Goal: Check status: Check status

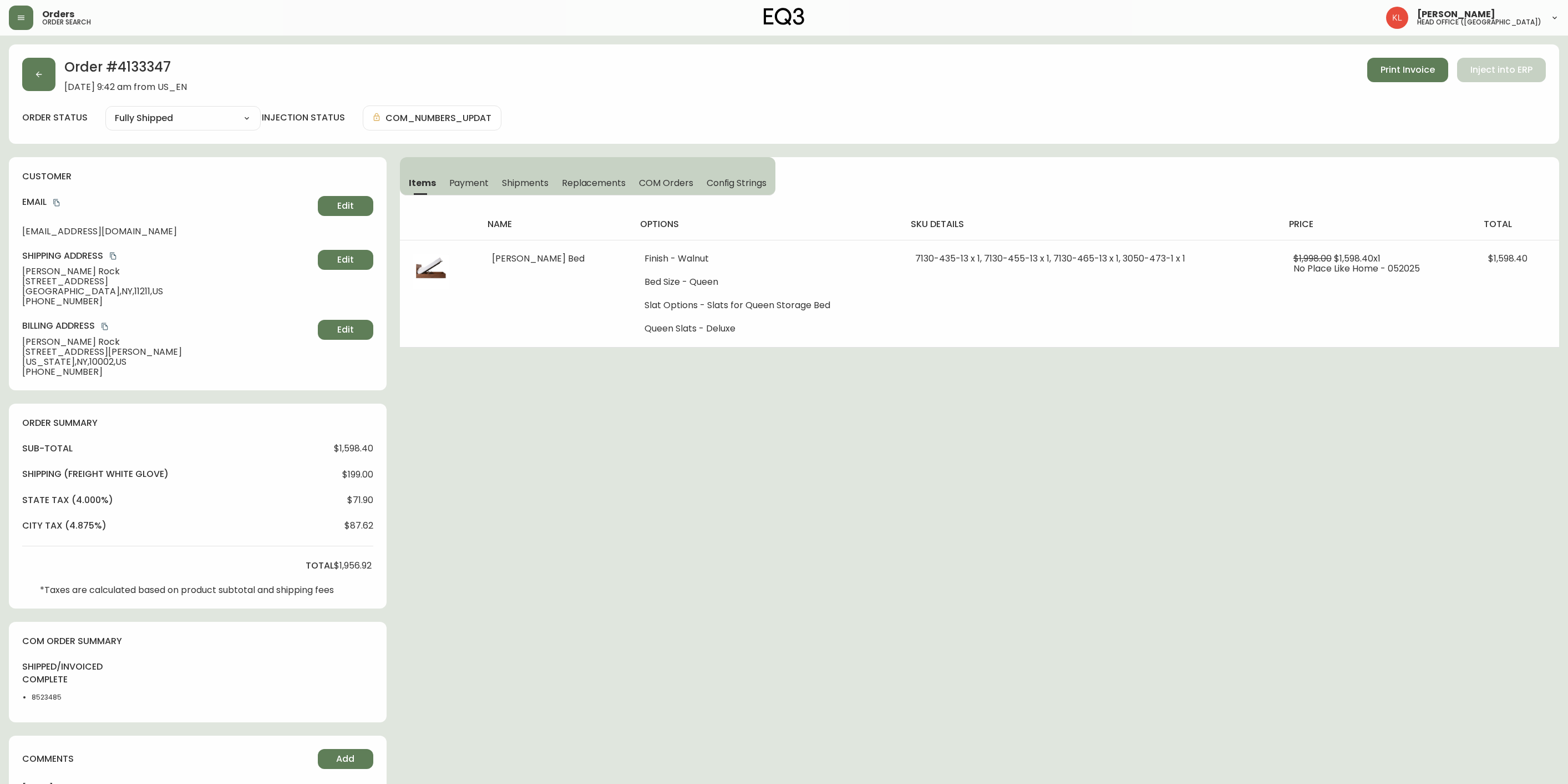
click at [35, 77] on icon "button" at bounding box center [38, 74] width 8 height 8
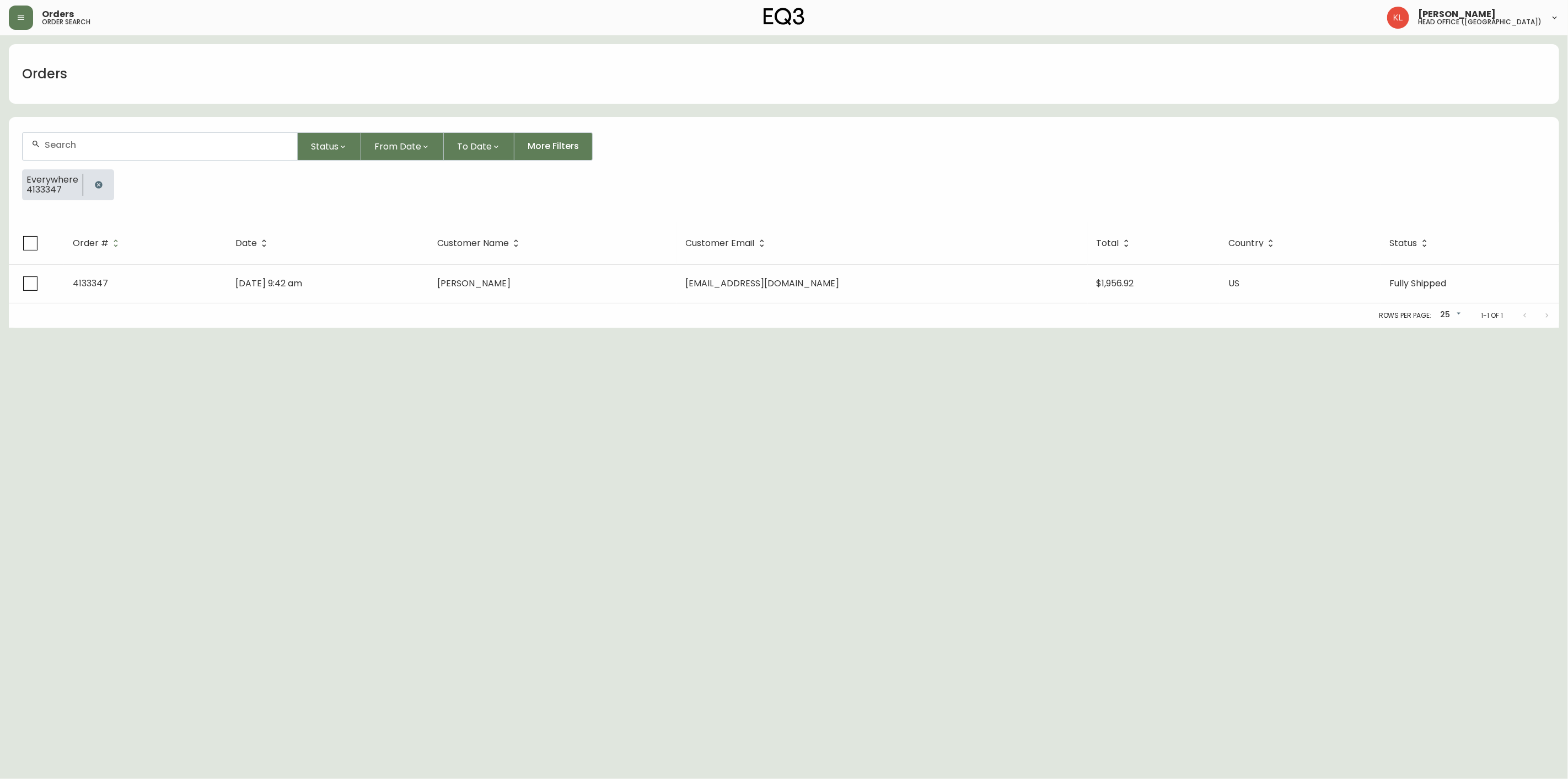
click at [97, 181] on icon "button" at bounding box center [99, 184] width 7 height 7
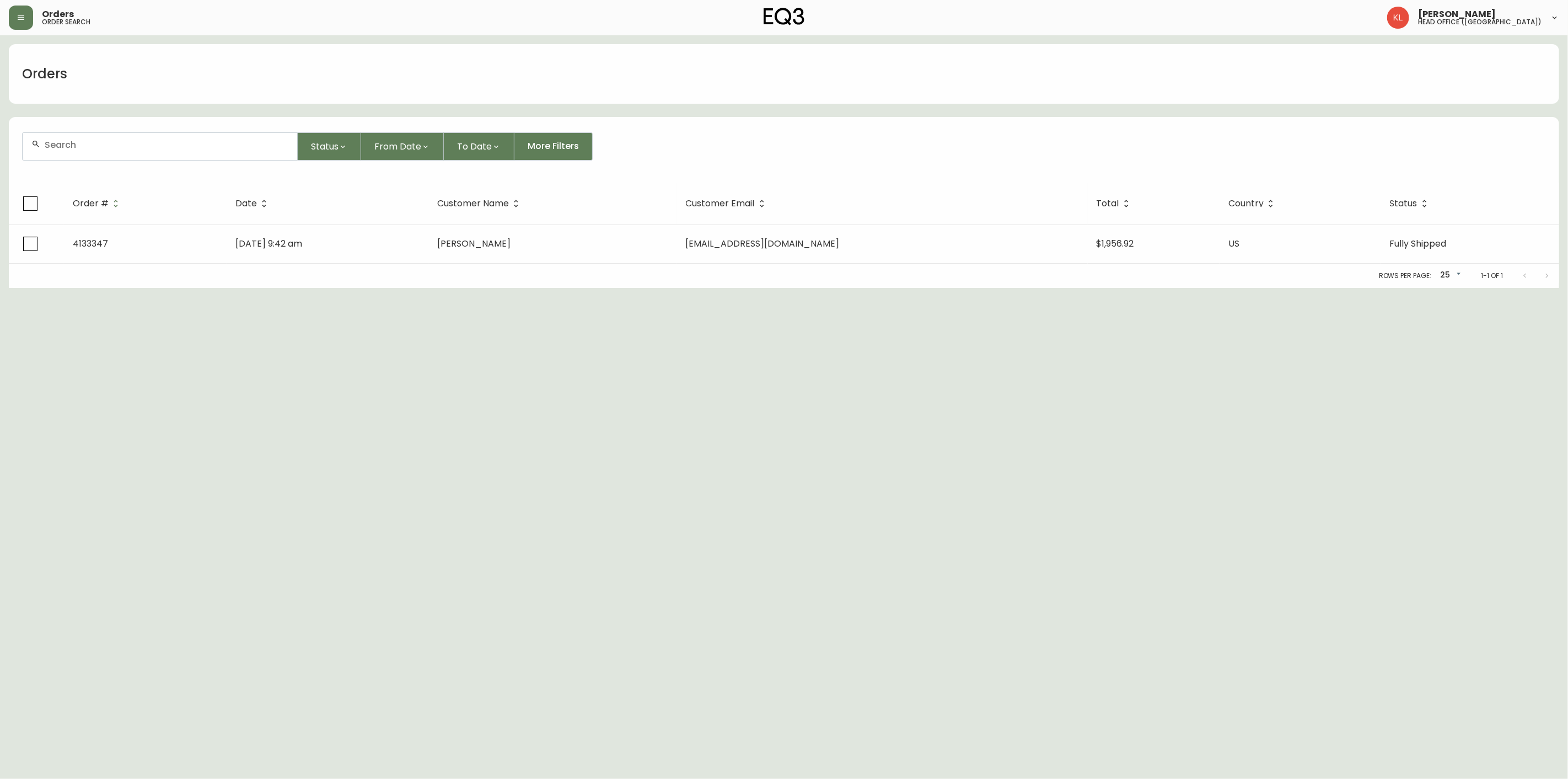
click at [123, 133] on div at bounding box center [159, 146] width 275 height 27
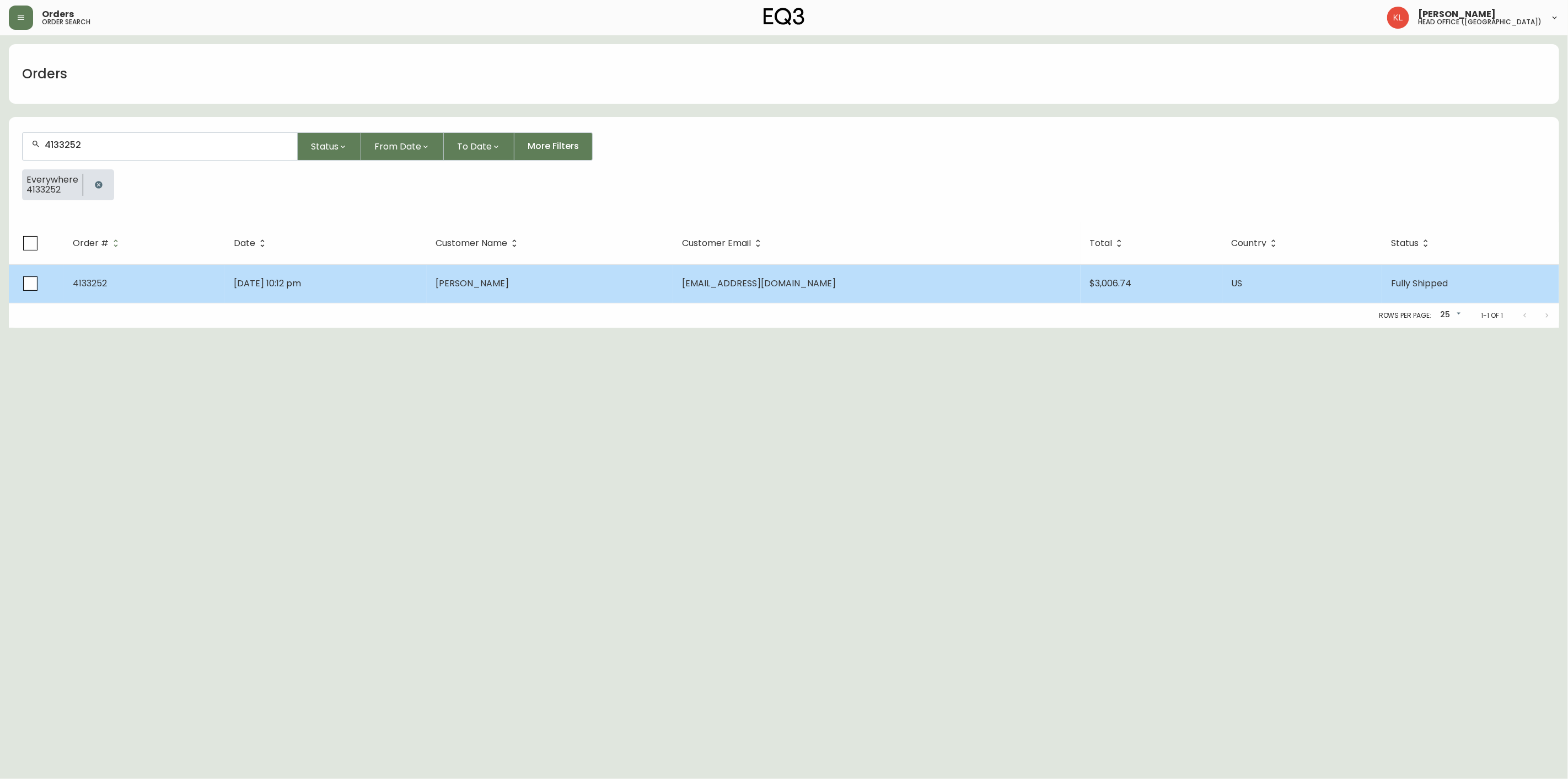
type input "4133252"
click at [278, 284] on span "[DATE] 10:12 pm" at bounding box center [267, 283] width 67 height 13
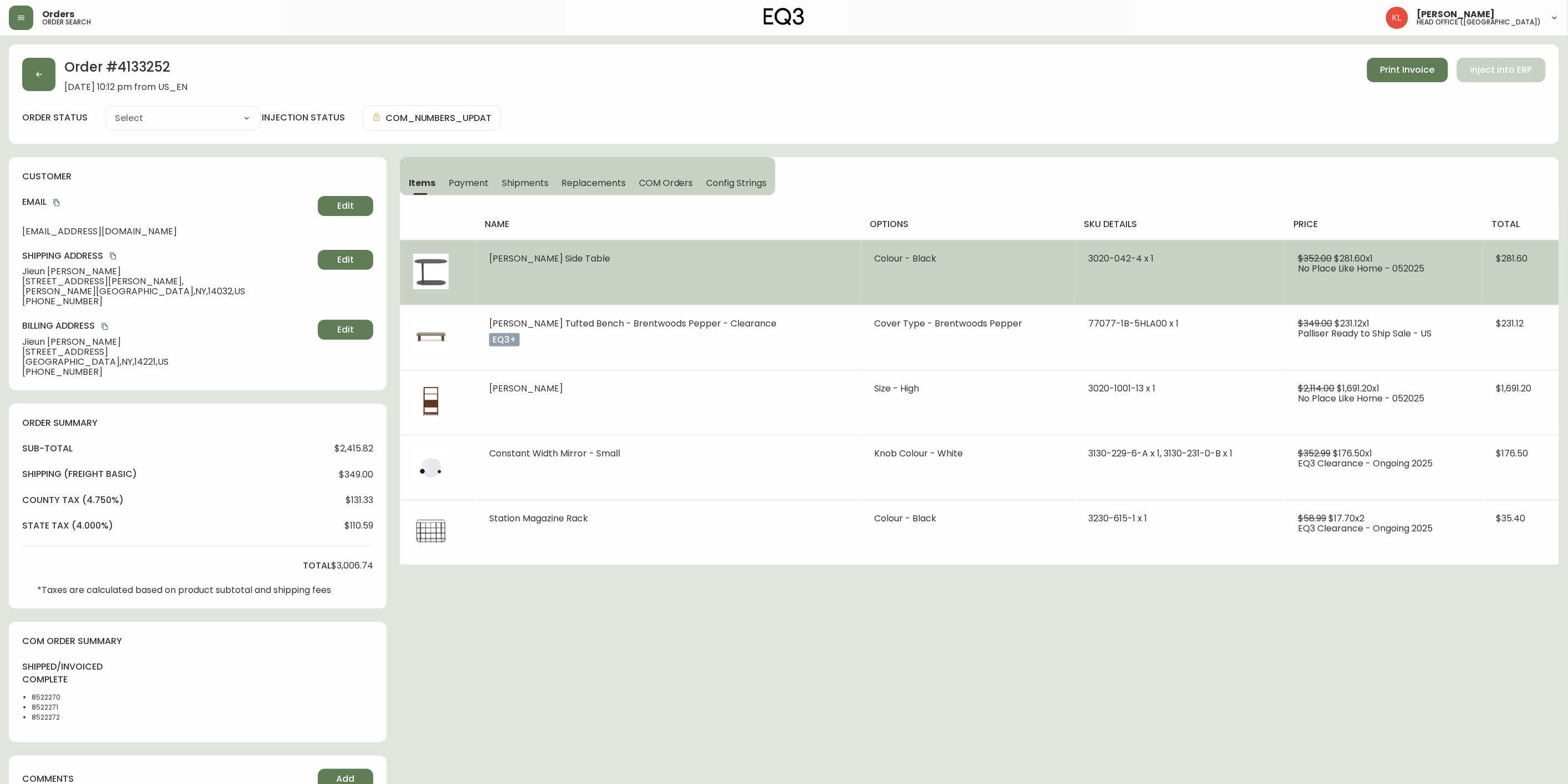
type input "Fully Shipped"
select select "FULLY_SHIPPED"
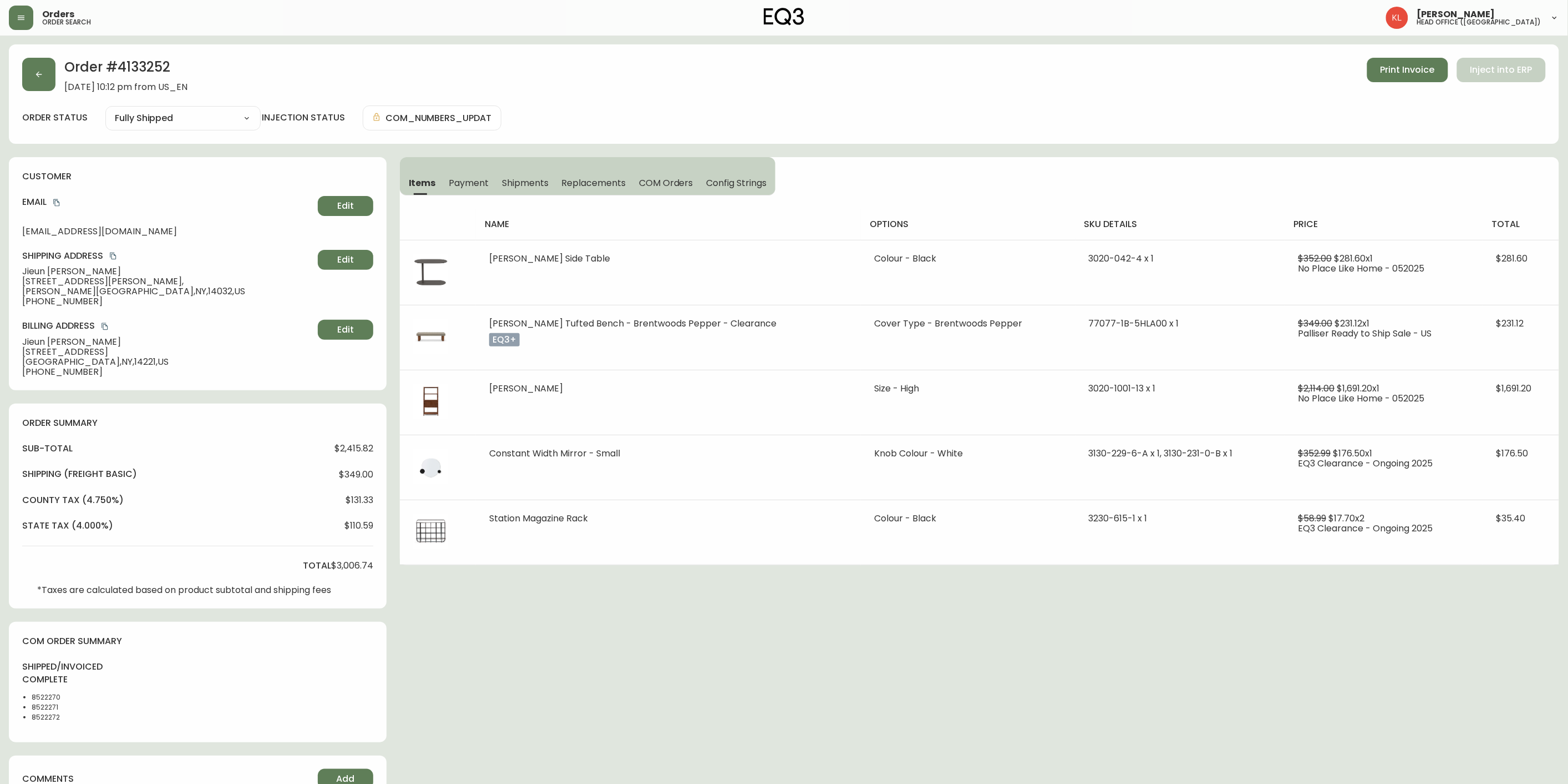
click at [517, 188] on span "Shipments" at bounding box center [526, 183] width 47 height 11
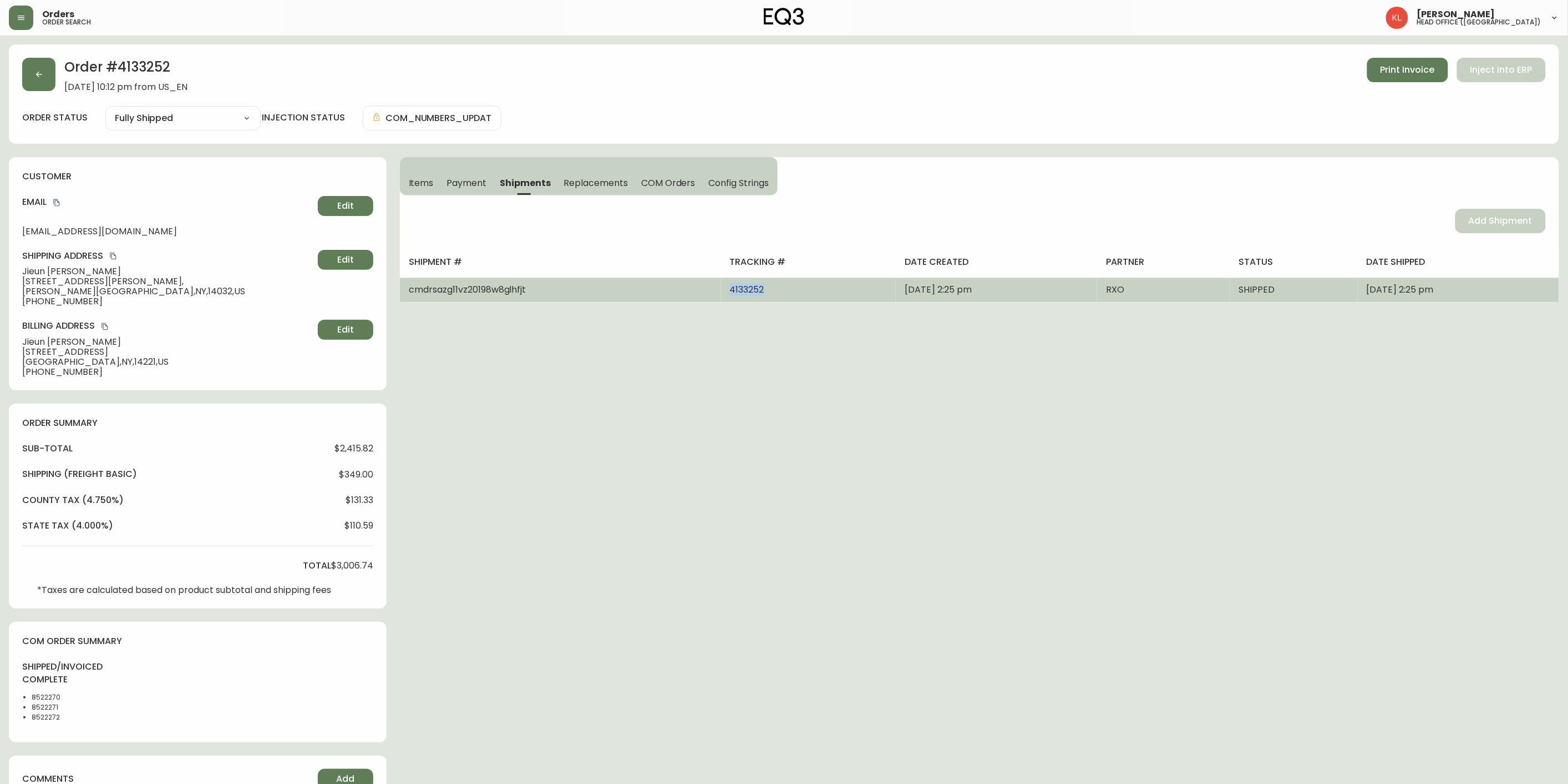
drag, startPoint x: 728, startPoint y: 294, endPoint x: 680, endPoint y: 291, distance: 48.1
click at [680, 291] on tr "cmdrsazg11vz20198w8glhfjt 4133252 [DATE] 2:25 pm RXO SHIPPED [DATE] 2:25 pm" at bounding box center [979, 290] width 1159 height 24
copy tr "4133252"
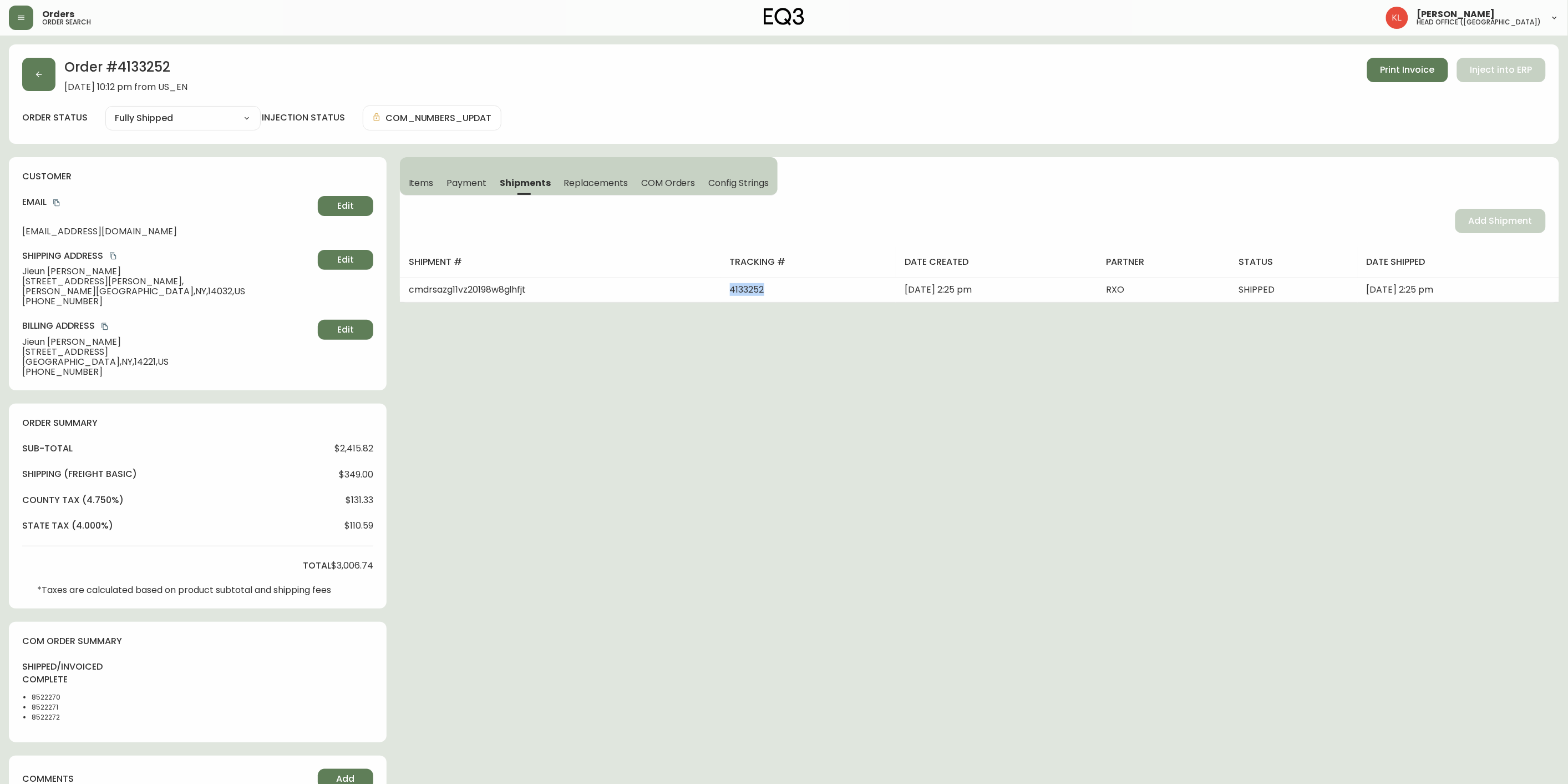
click at [248, 123] on select "Cancelled Fully Shipped" at bounding box center [183, 118] width 156 height 17
click at [241, 113] on select "Cancelled Fully Shipped" at bounding box center [183, 118] width 156 height 17
